Goal: Check status: Check status

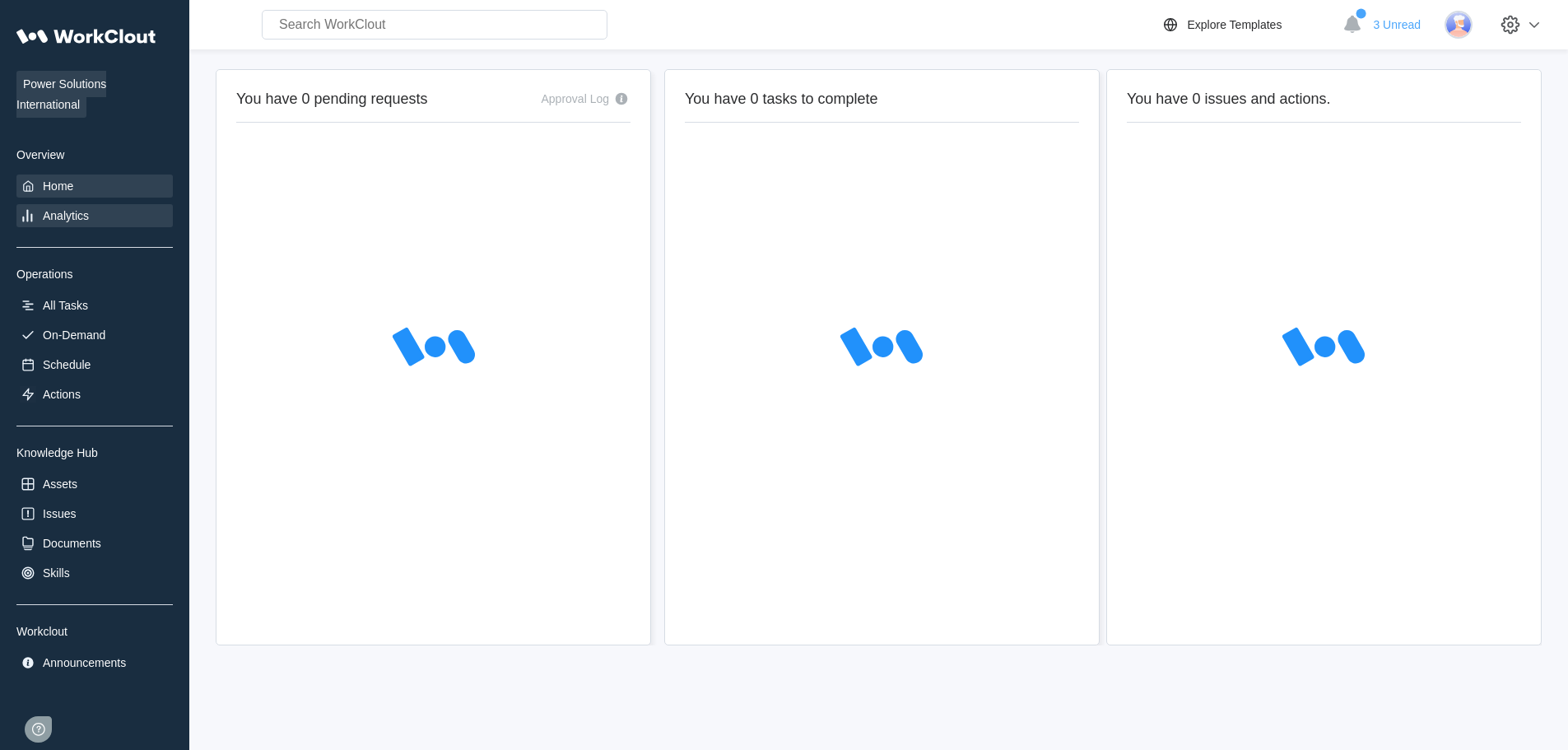
click at [61, 223] on div "Analytics" at bounding box center [95, 215] width 157 height 23
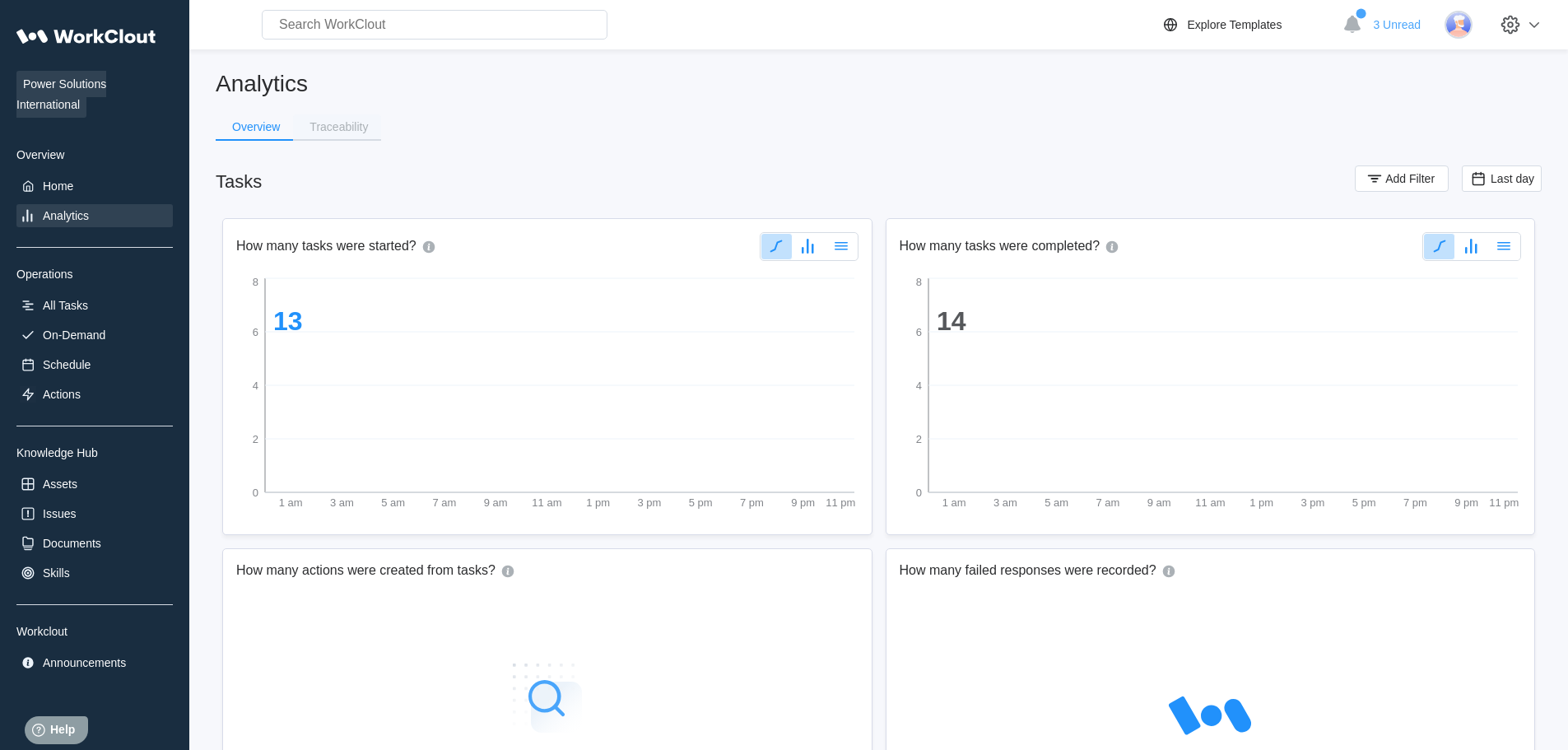
click at [350, 116] on button "Traceability" at bounding box center [337, 127] width 88 height 25
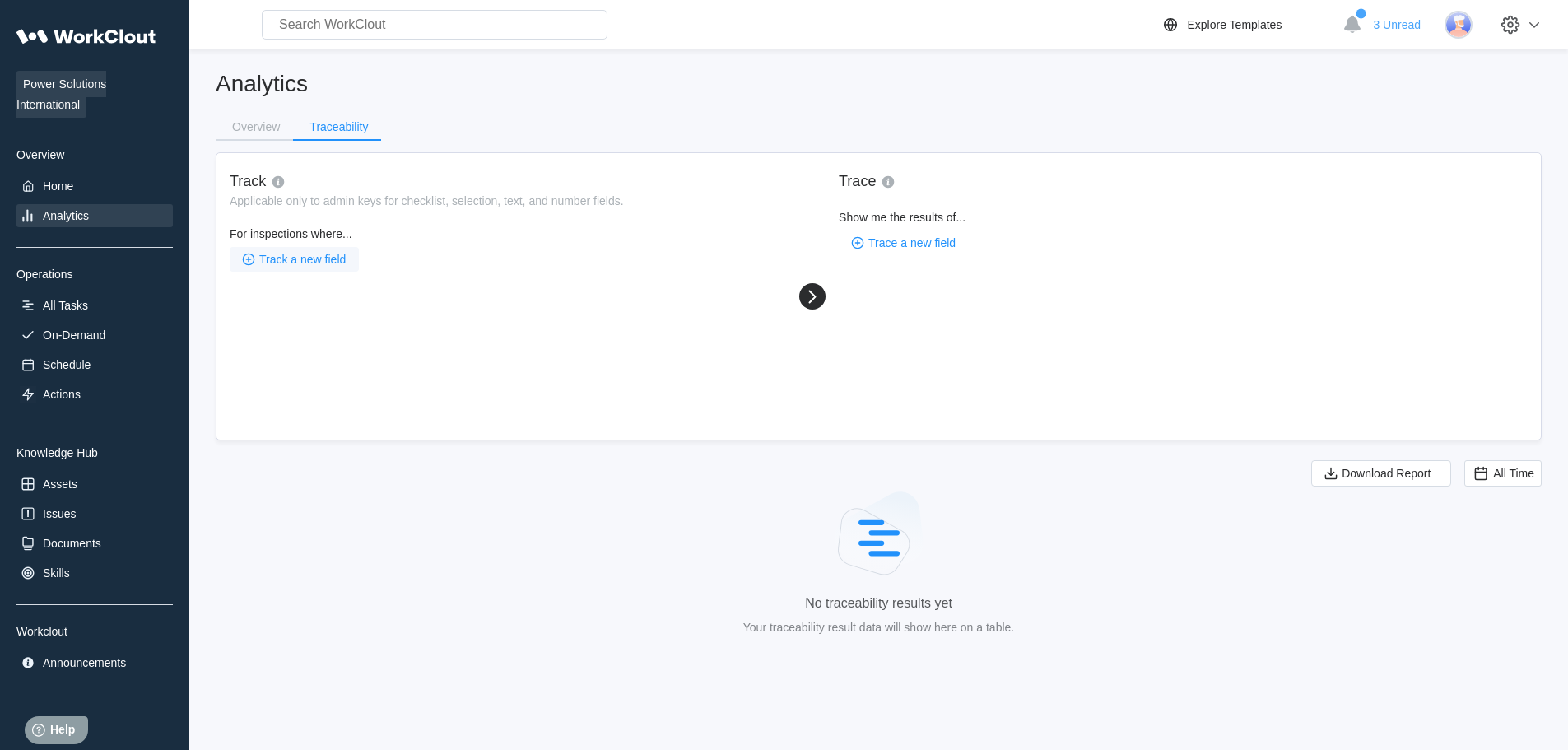
click at [312, 253] on span "Track a new field" at bounding box center [302, 259] width 87 height 12
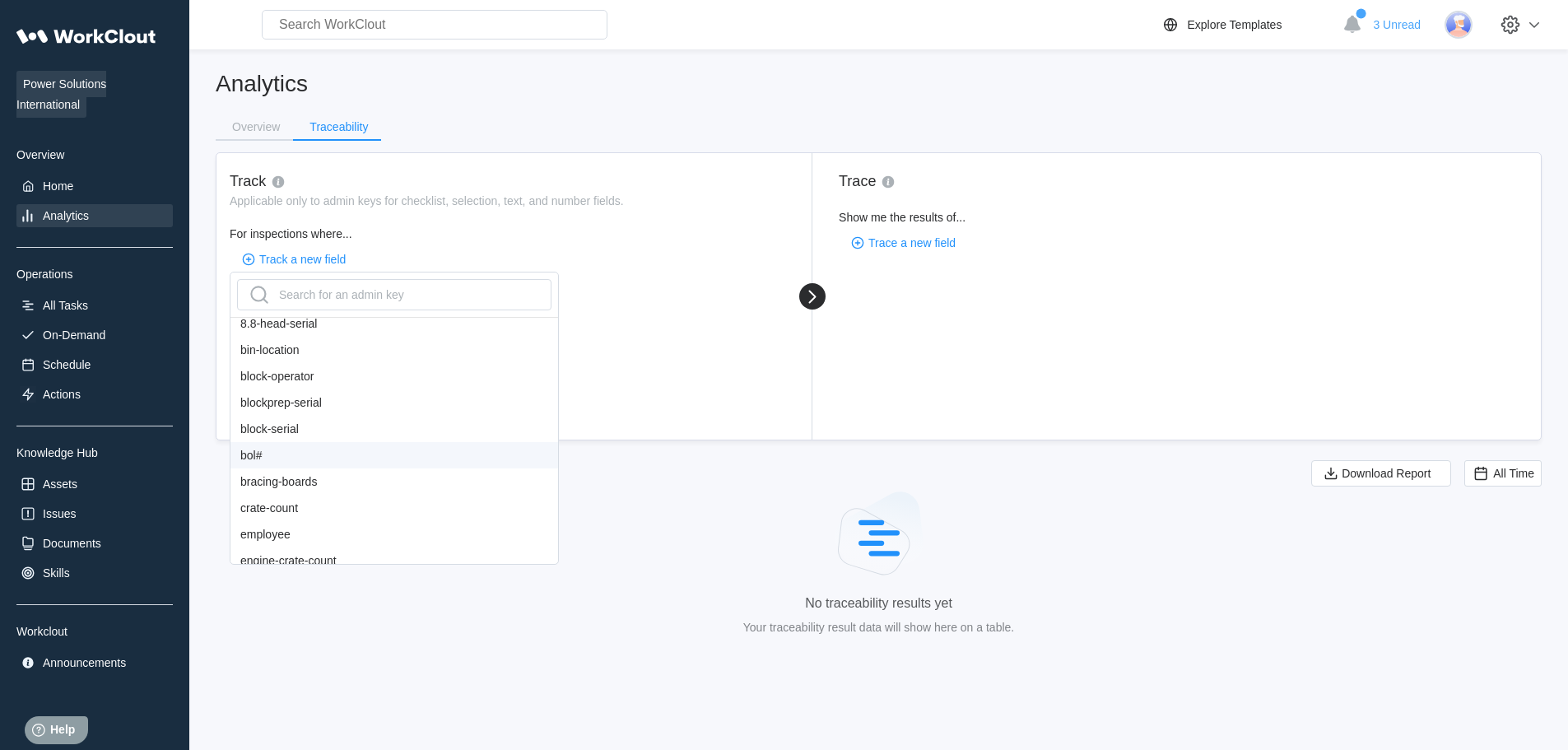
click at [268, 451] on div "bol#" at bounding box center [394, 455] width 327 height 26
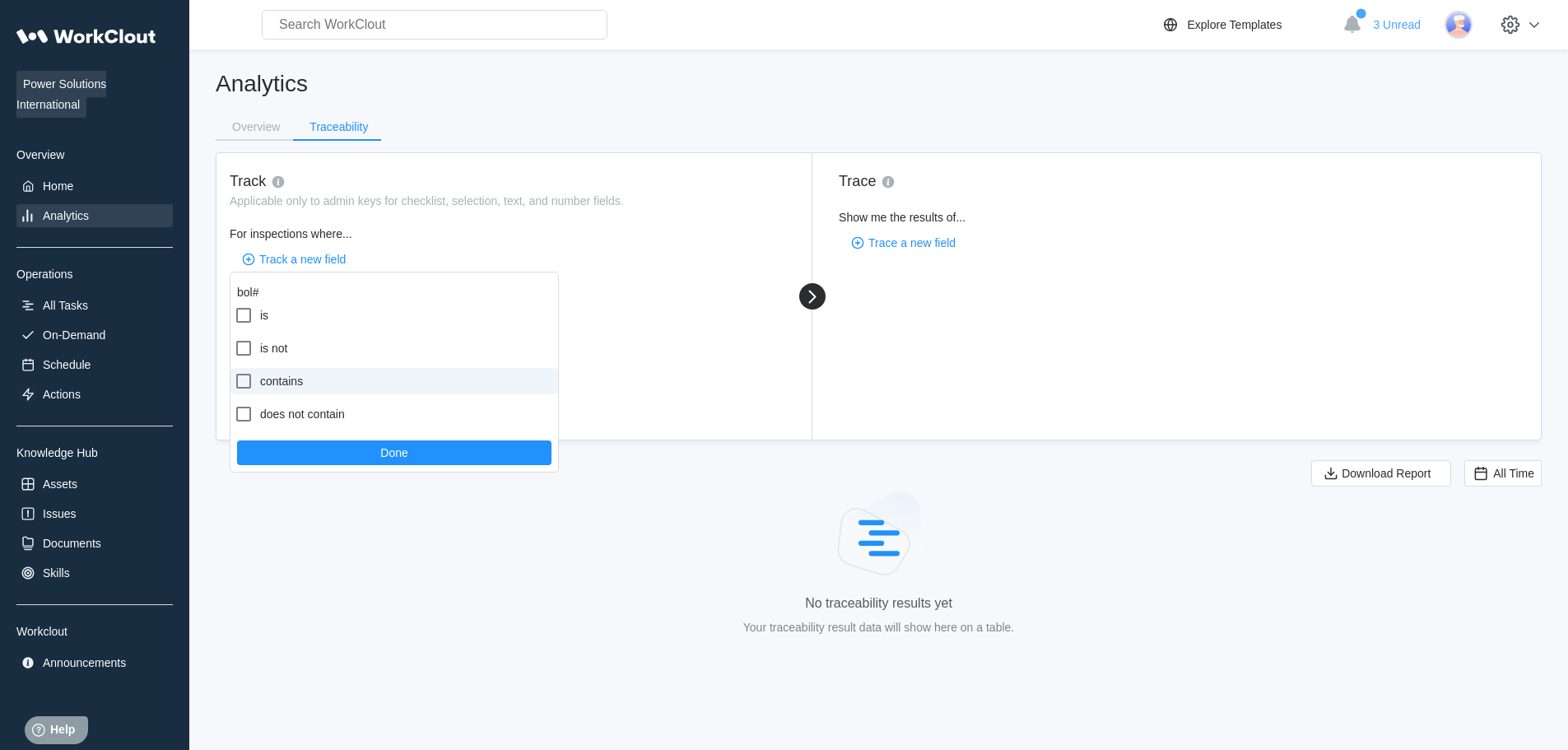
click at [301, 385] on label "contains" at bounding box center [394, 381] width 327 height 26
click at [234, 372] on input "contains" at bounding box center [233, 371] width 1 height 1
checkbox input "true"
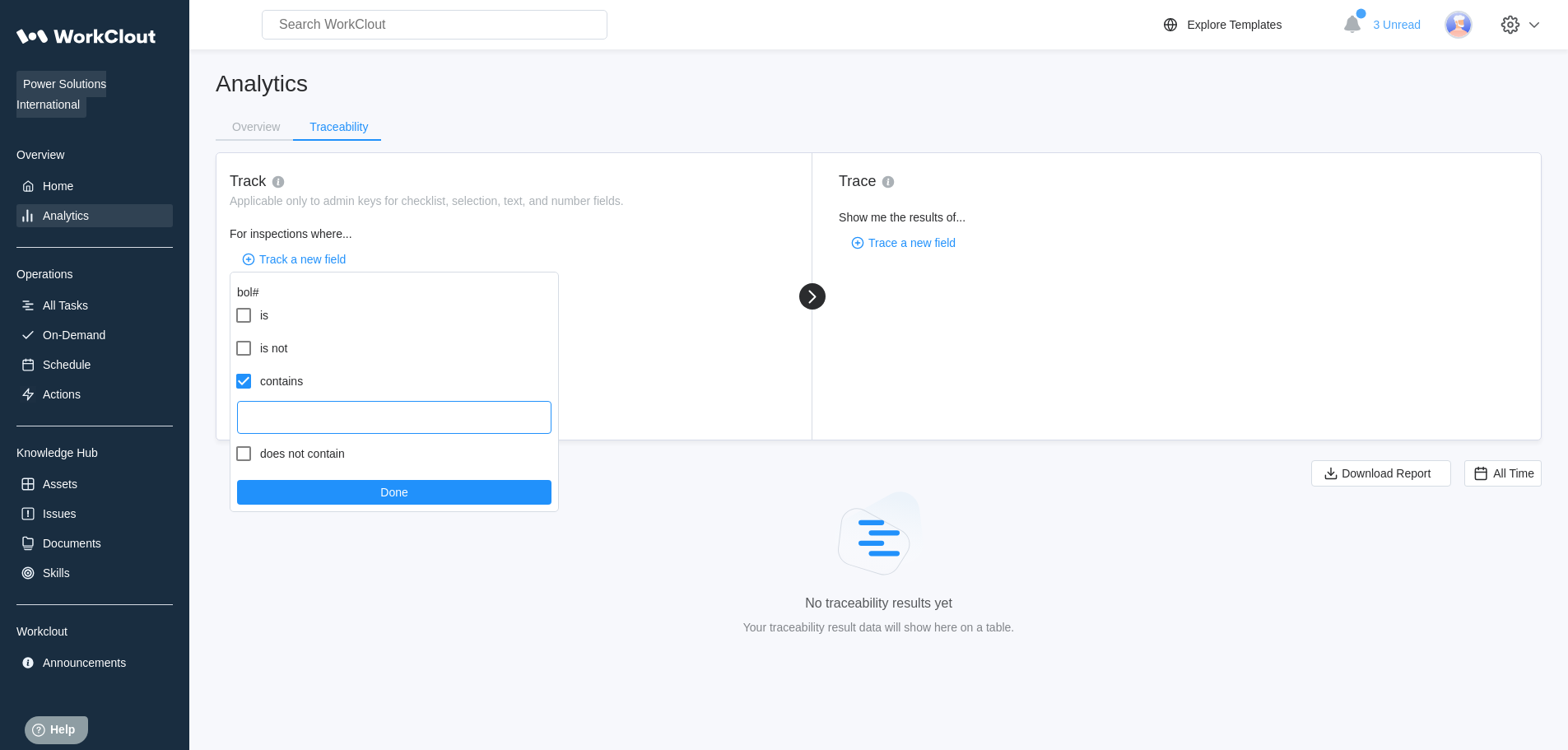
click at [324, 421] on input "text" at bounding box center [394, 417] width 314 height 33
paste input "716637"
type input "716637"
click at [430, 495] on button "Done" at bounding box center [394, 492] width 314 height 25
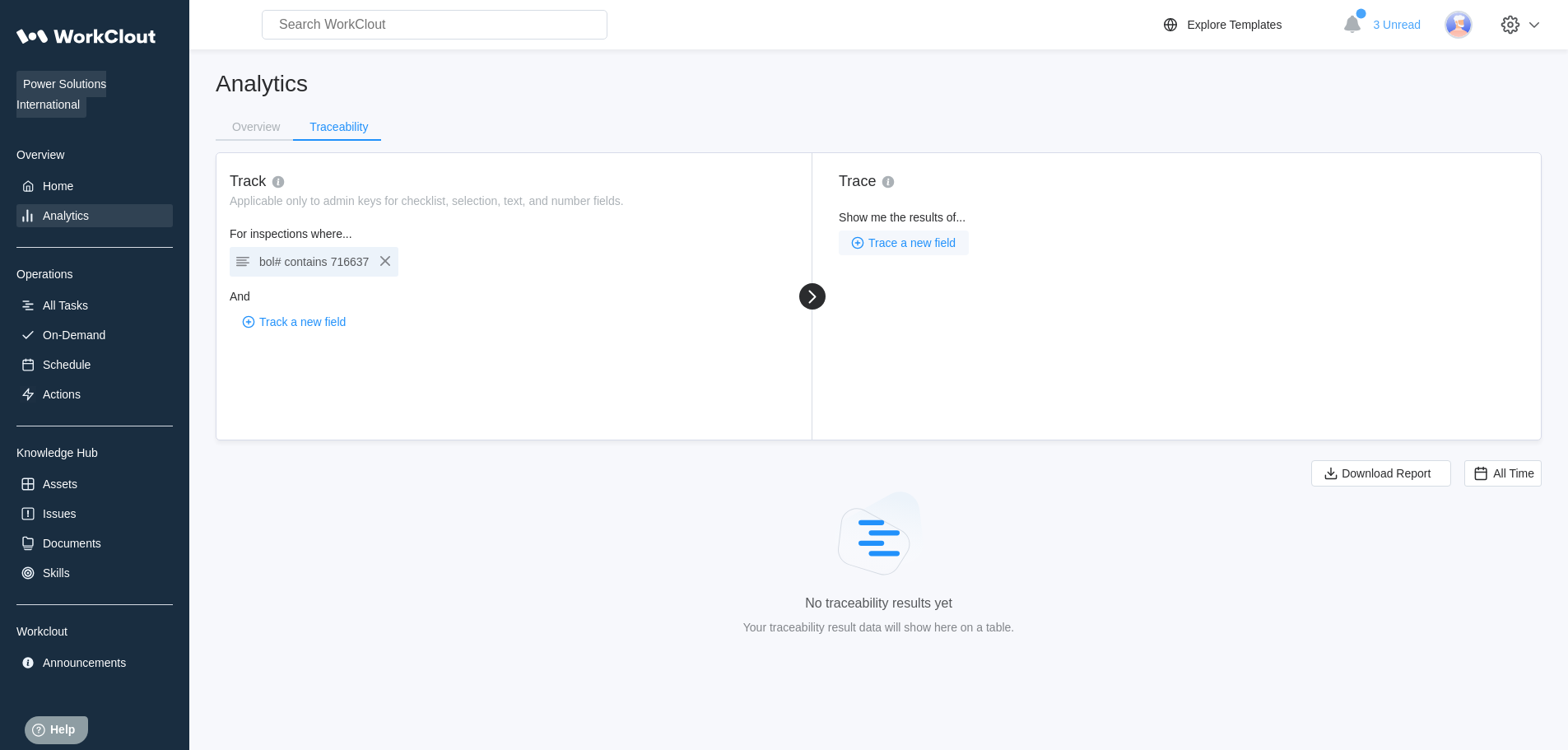
click at [922, 241] on span "Trace a new field" at bounding box center [911, 243] width 87 height 12
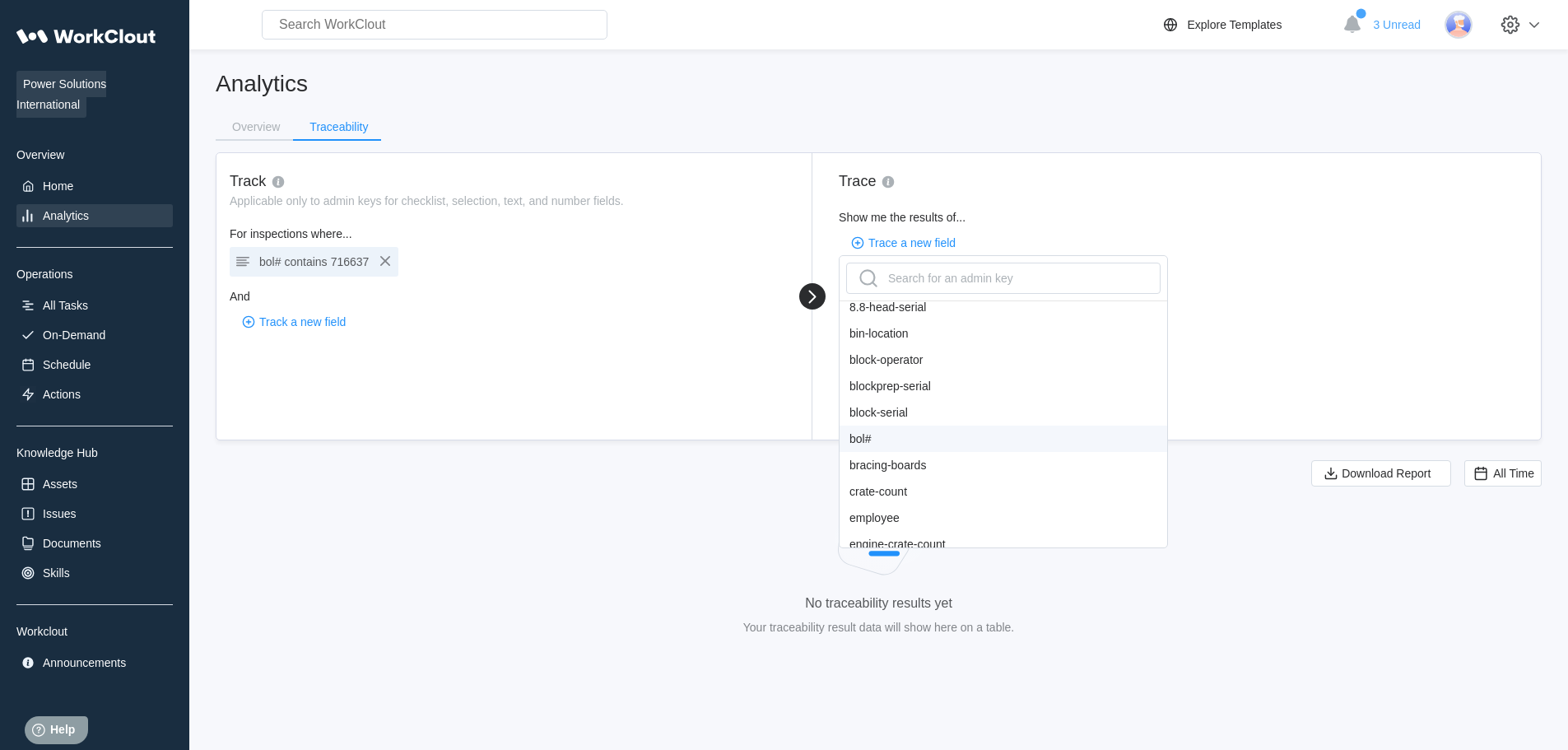
click at [909, 436] on div "bol#" at bounding box center [1003, 439] width 327 height 26
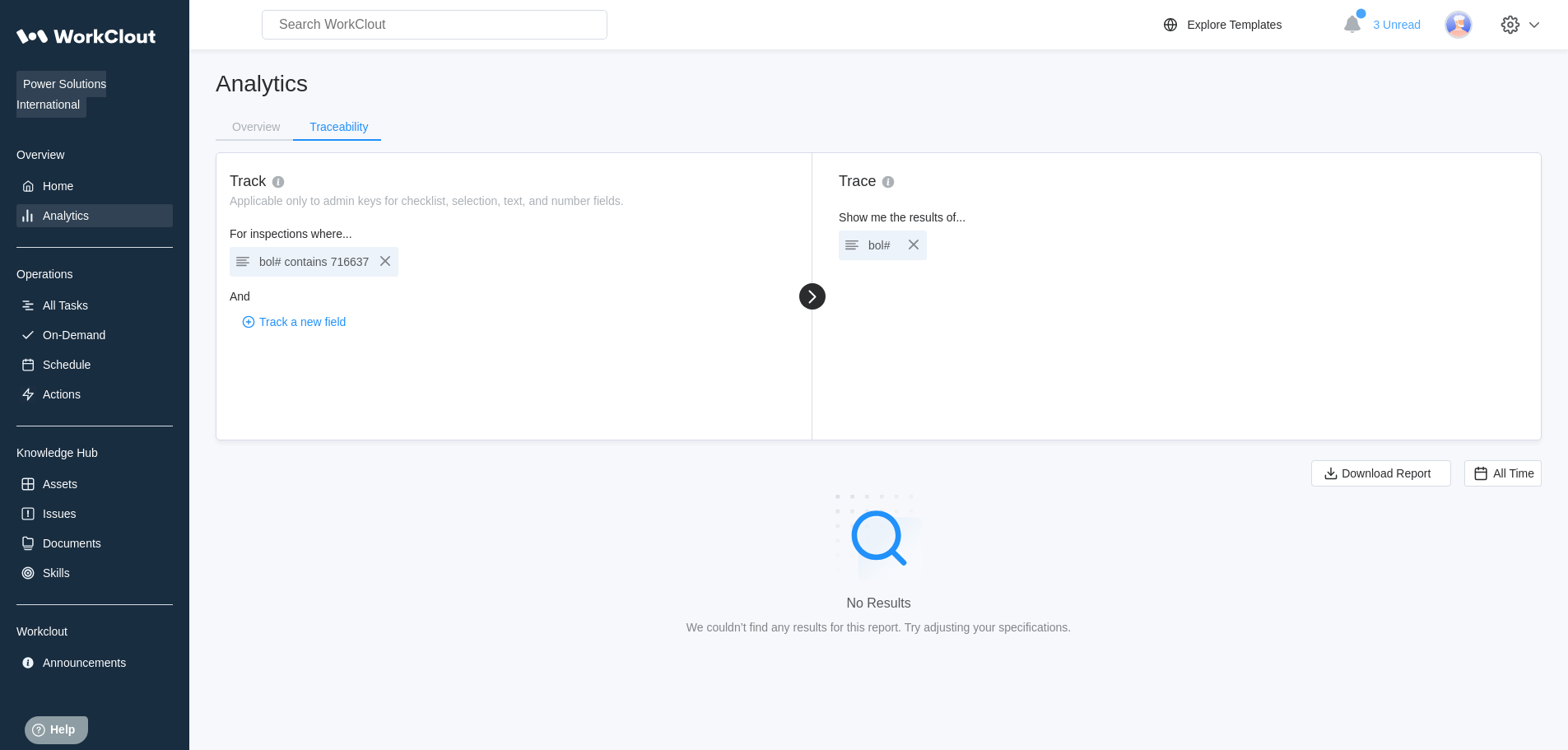
click at [307, 250] on div "bol# contains 716637" at bounding box center [314, 261] width 110 height 23
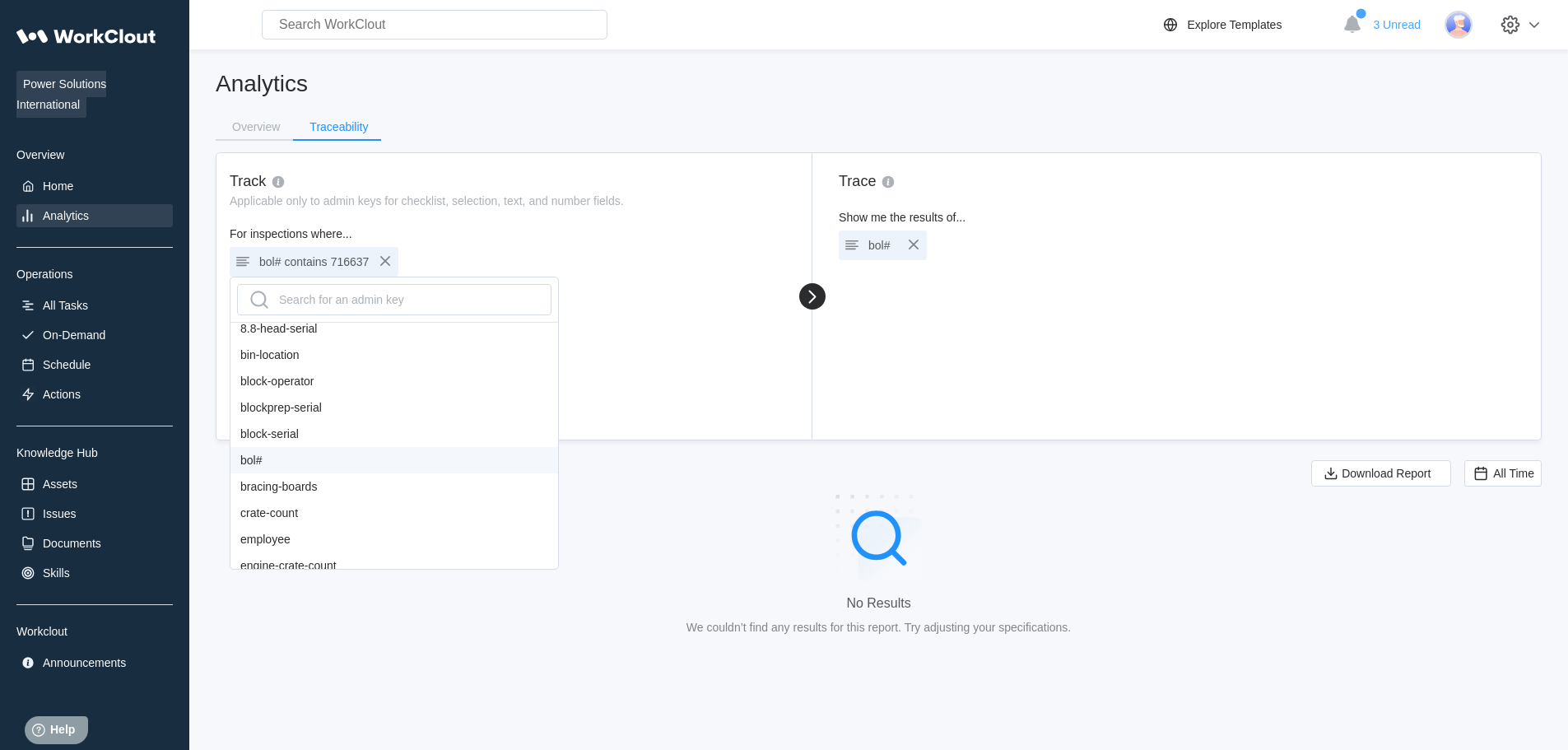
click at [295, 450] on div "bol#" at bounding box center [394, 460] width 327 height 26
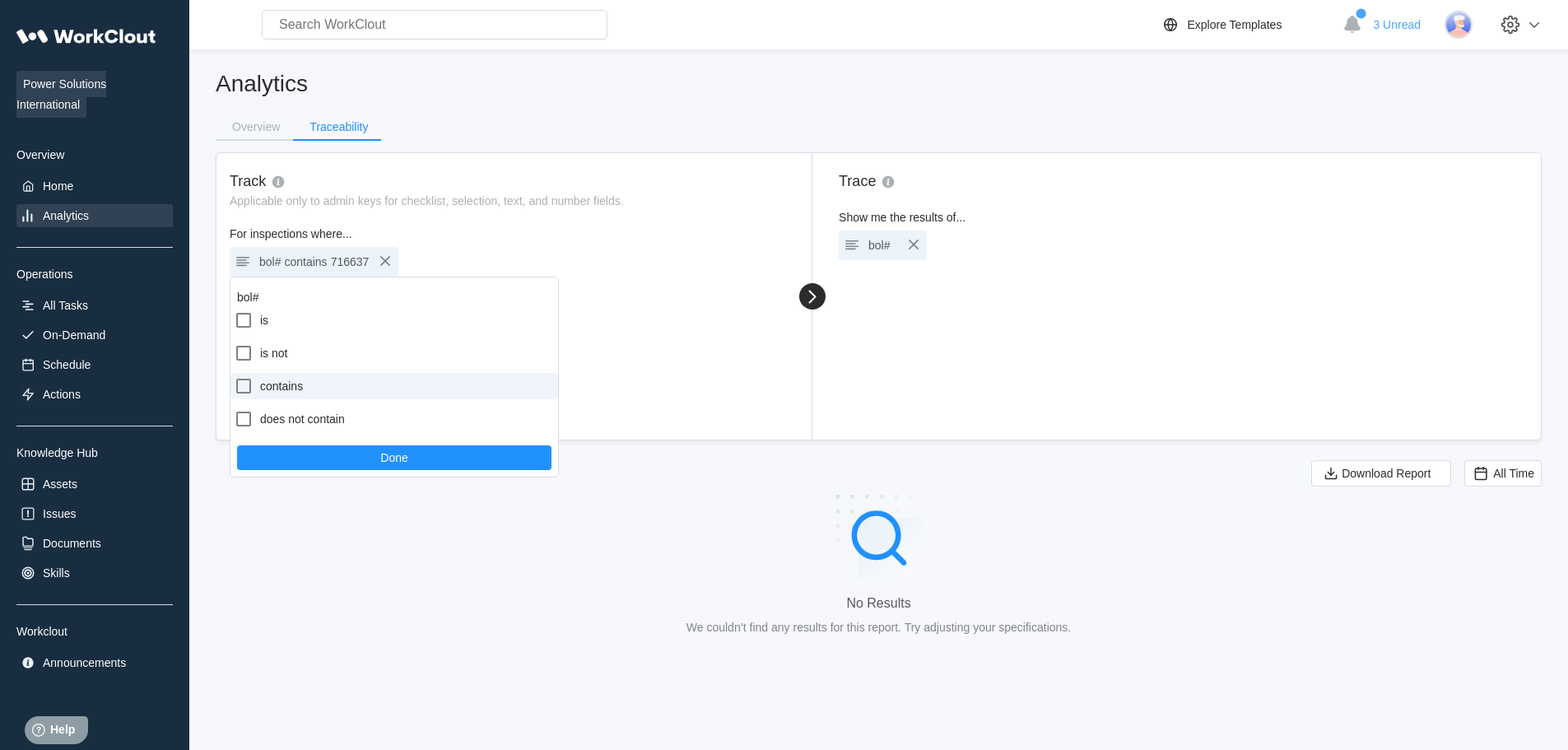
click at [287, 376] on label "contains" at bounding box center [394, 386] width 327 height 26
click at [234, 376] on input "contains" at bounding box center [233, 376] width 1 height 1
checkbox input "true"
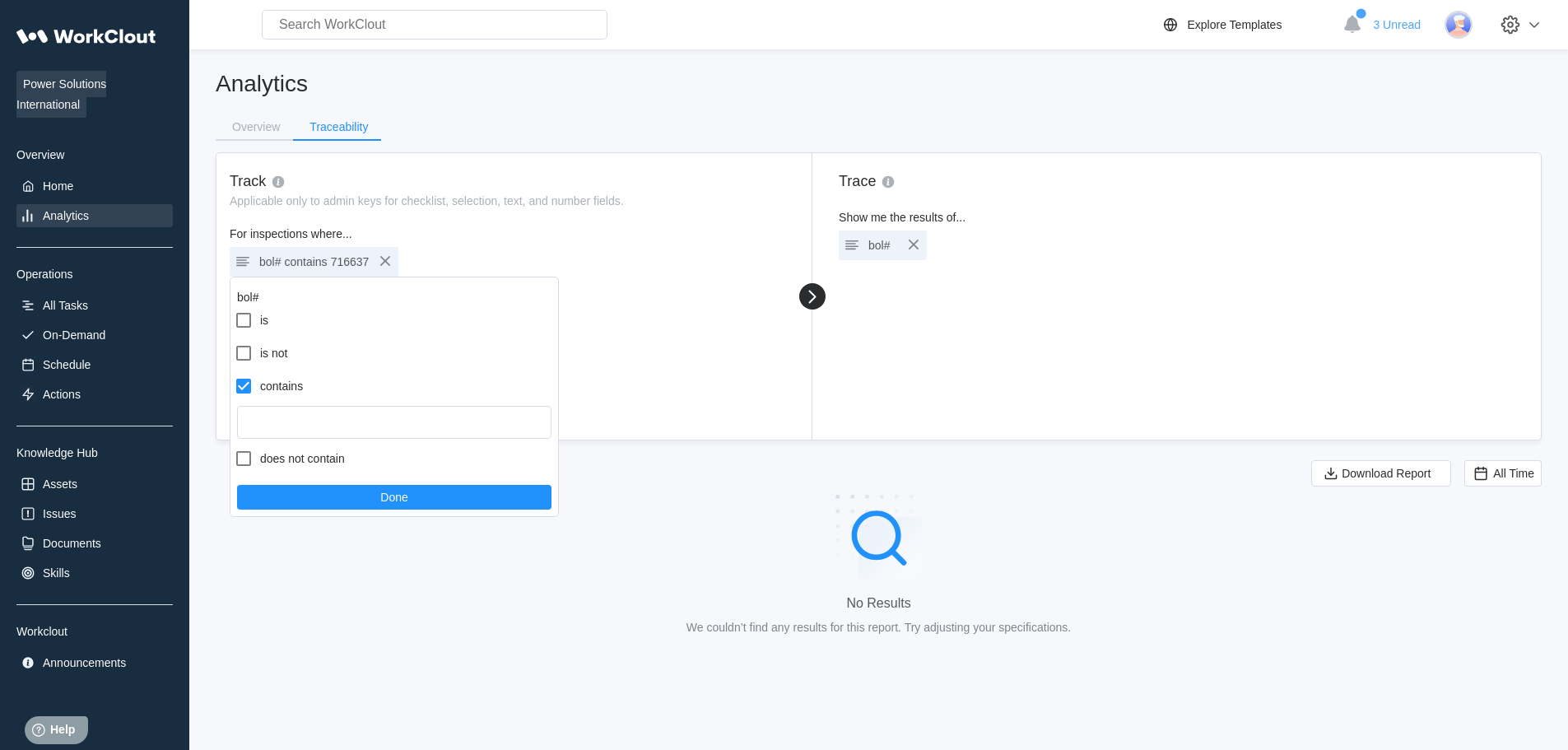
click at [305, 442] on form "is is not contains does not contain Done" at bounding box center [394, 412] width 327 height 209
click at [308, 435] on input "text" at bounding box center [394, 422] width 314 height 33
paste input "171704"
type input "171704"
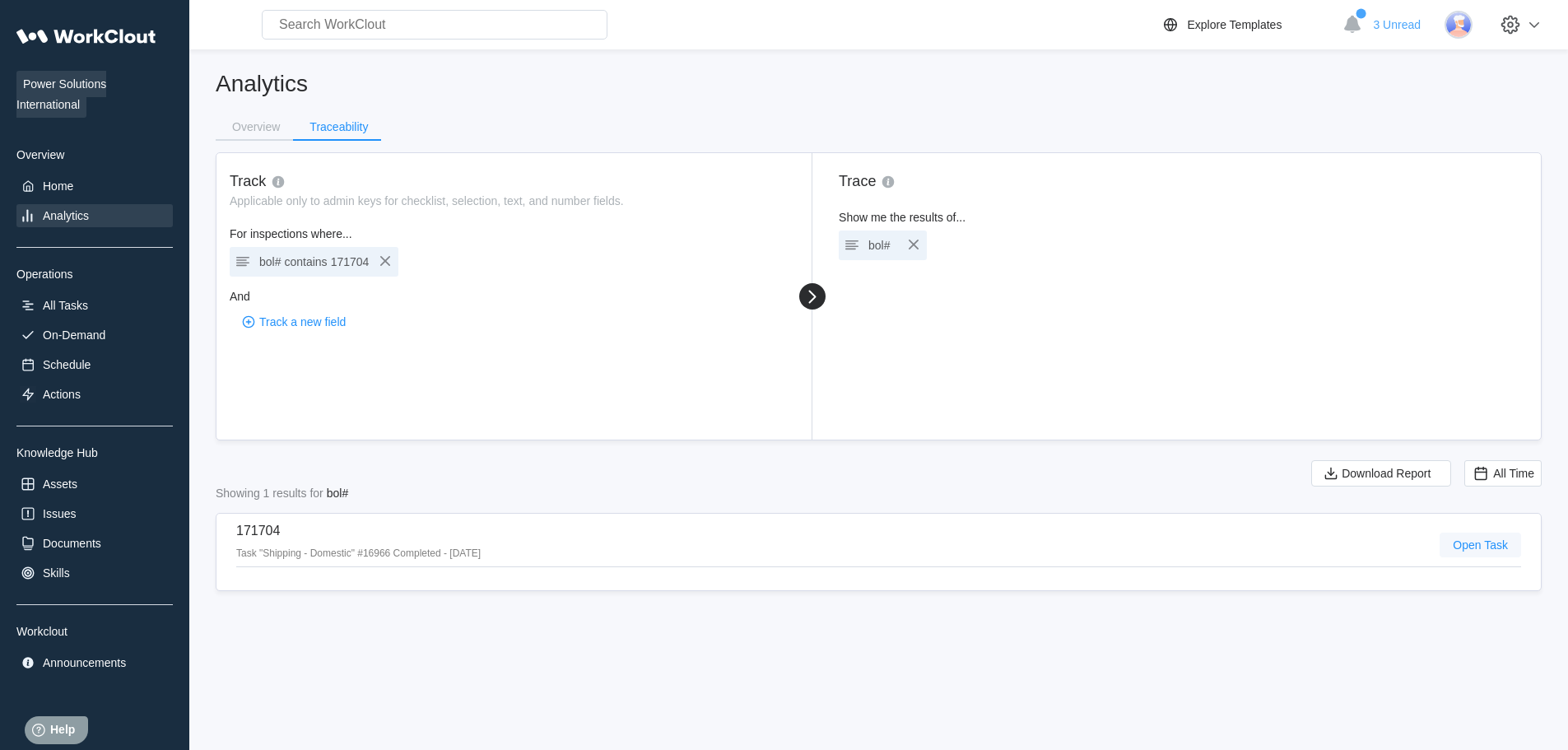
click at [1468, 553] on button "Open Task" at bounding box center [1480, 545] width 82 height 25
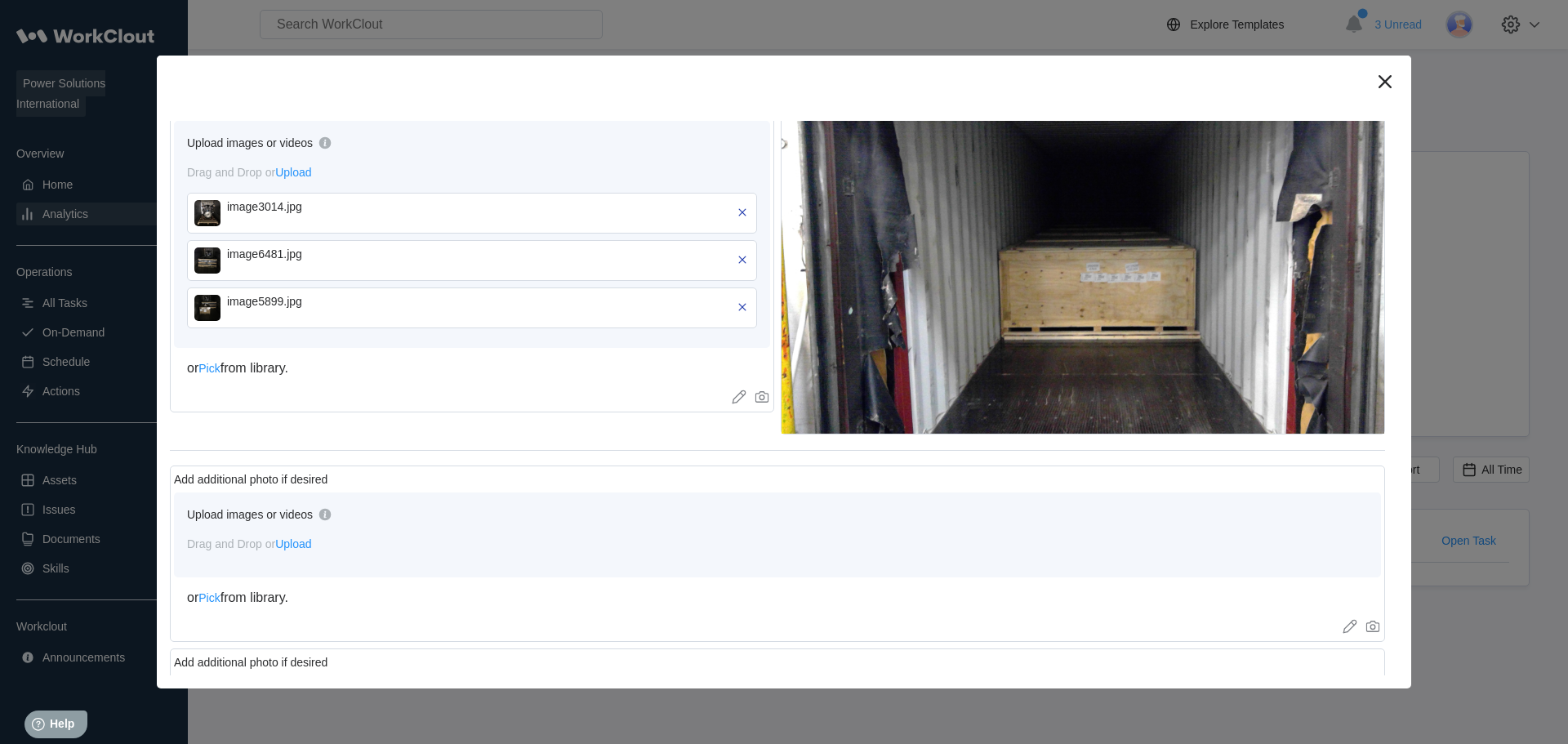
scroll to position [816, 0]
click at [204, 210] on img at bounding box center [207, 212] width 26 height 26
